Goal: Task Accomplishment & Management: Complete application form

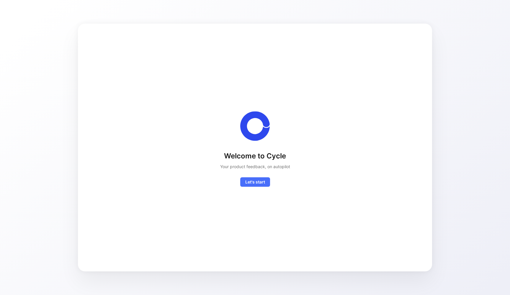
click at [257, 187] on div "Welcome to Cycle Your product feedback, on autopilot Let's start" at bounding box center [254, 147] width 335 height 229
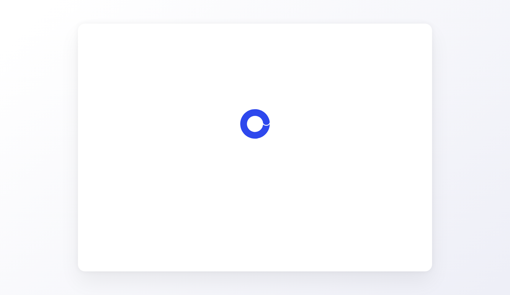
click at [248, 181] on span "Let's start" at bounding box center [255, 181] width 20 height 7
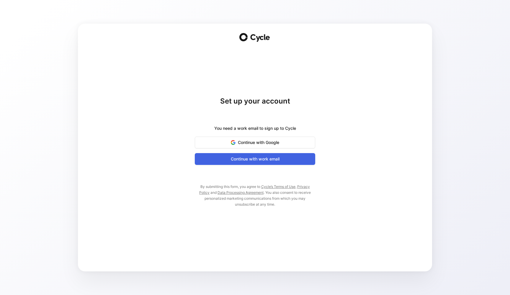
click at [260, 159] on span "Continue with work email" at bounding box center [255, 159] width 106 height 7
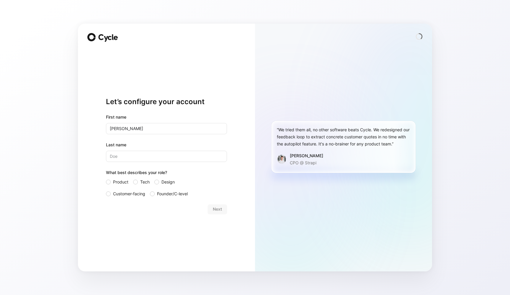
type input "[PERSON_NAME]"
click at [117, 153] on input "Last name" at bounding box center [166, 156] width 121 height 11
type input "[PERSON_NAME]"
click at [164, 224] on div "Let’s configure your account First name [PERSON_NAME] Last name [PERSON_NAME] W…" at bounding box center [166, 155] width 121 height 213
click at [216, 212] on div "Next" at bounding box center [166, 209] width 121 height 9
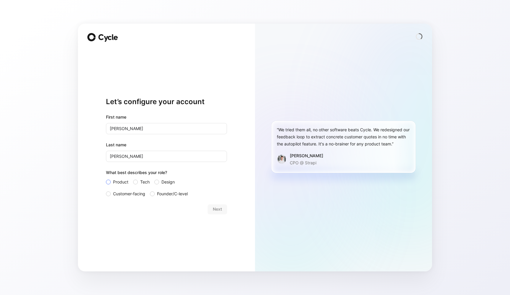
click at [113, 182] on span "Product" at bounding box center [120, 182] width 15 height 7
click at [106, 179] on input "Product" at bounding box center [106, 179] width 0 height 0
click at [206, 208] on div "Next" at bounding box center [166, 209] width 121 height 9
click at [212, 209] on button "Next" at bounding box center [217, 209] width 19 height 9
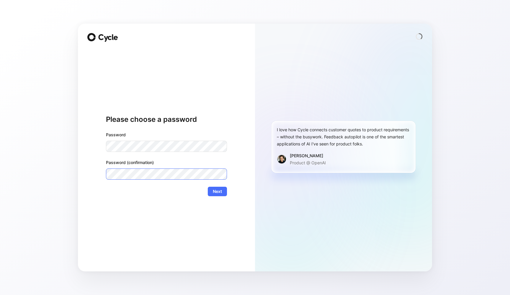
click at [217, 192] on button "Next" at bounding box center [217, 191] width 19 height 9
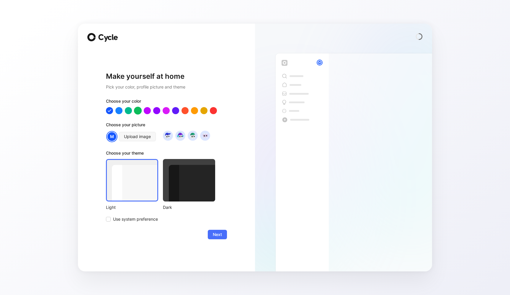
click at [138, 113] on div at bounding box center [138, 111] width 8 height 8
click at [129, 112] on div at bounding box center [129, 111] width 8 height 8
click at [129, 112] on icon at bounding box center [128, 110] width 5 height 5
click at [120, 110] on div at bounding box center [119, 111] width 8 height 8
click at [219, 238] on span "Next" at bounding box center [217, 234] width 9 height 7
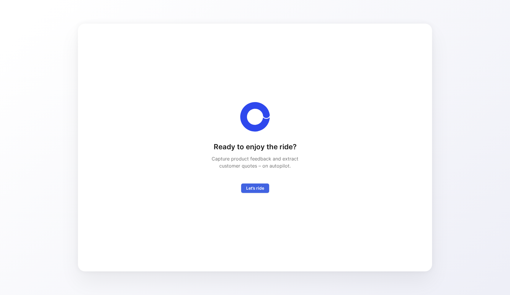
click at [260, 190] on span "Let’s ride" at bounding box center [255, 188] width 18 height 7
